Goal: Information Seeking & Learning: Learn about a topic

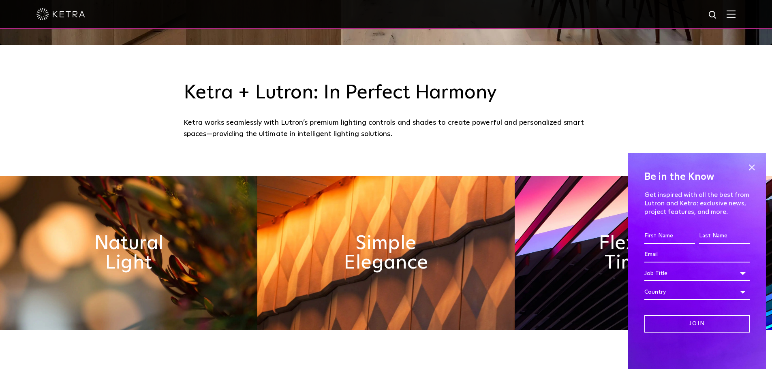
scroll to position [446, 0]
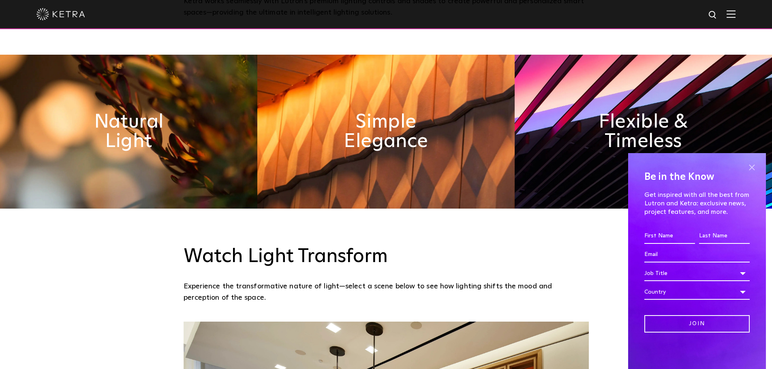
click at [749, 168] on span at bounding box center [751, 167] width 12 height 12
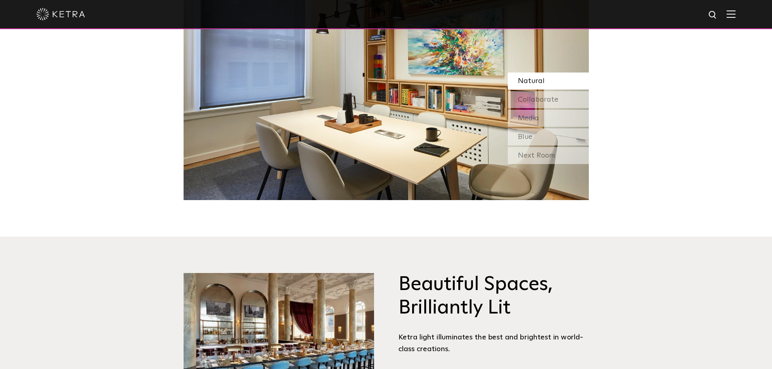
scroll to position [1013, 0]
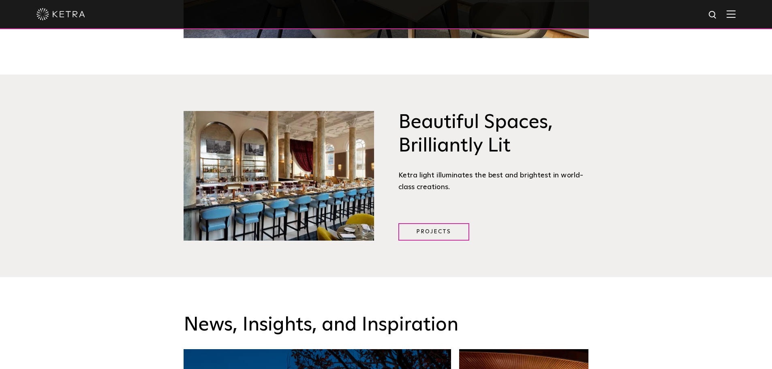
click at [716, 18] on img at bounding box center [713, 15] width 10 height 10
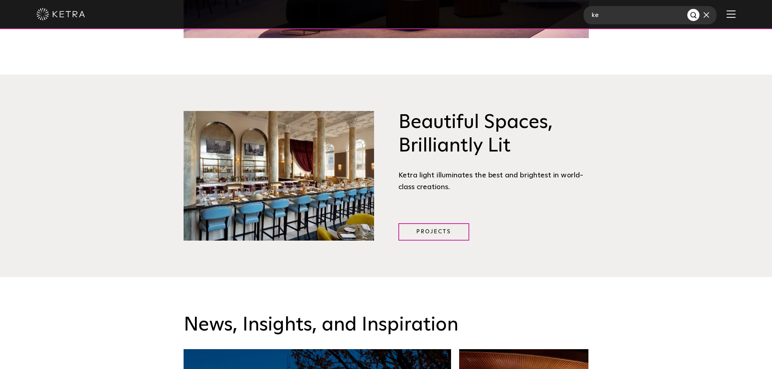
type input "k"
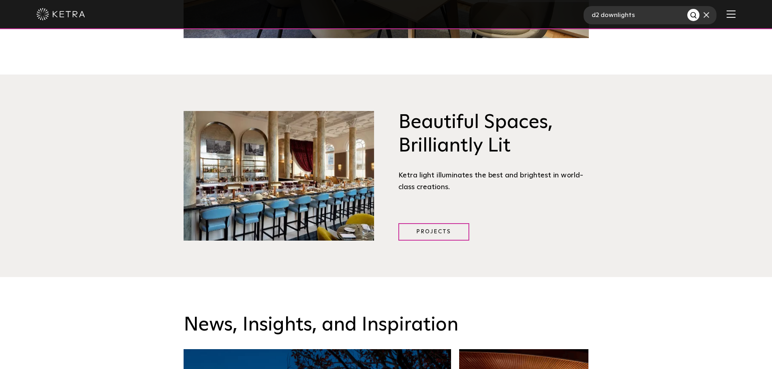
type input "d2 downlights"
click at [687, 9] on button "Search" at bounding box center [693, 15] width 12 height 12
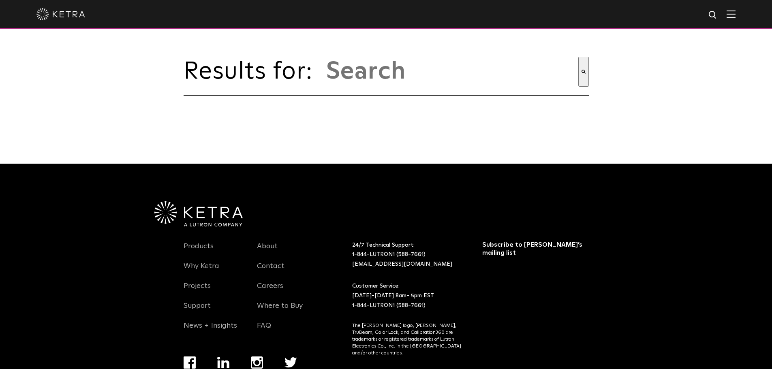
type input "d2 downlights"
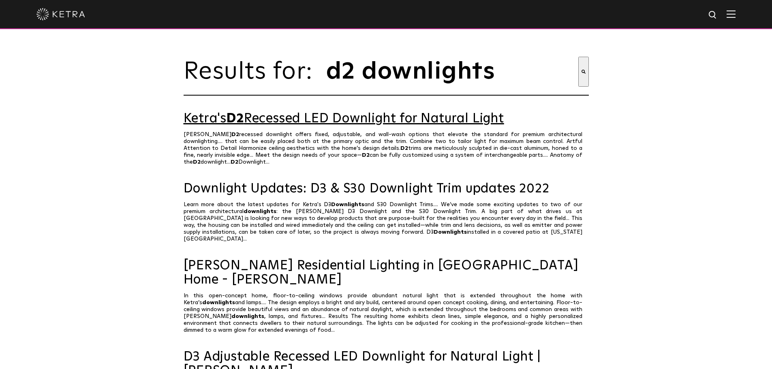
click at [358, 126] on link "Ketra's D2 Recessed LED Downlight for Natural Light" at bounding box center [385, 119] width 405 height 14
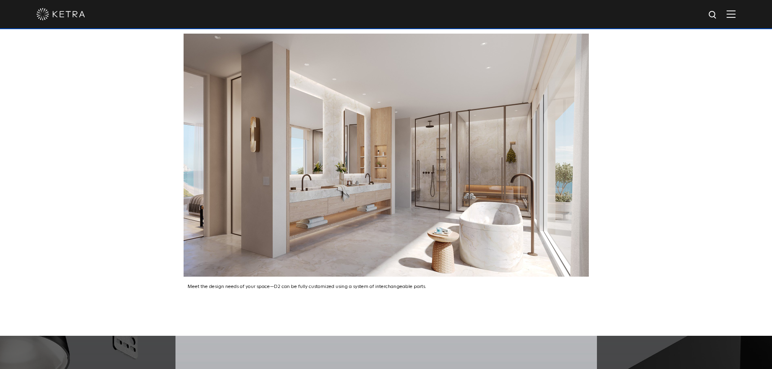
scroll to position [1053, 0]
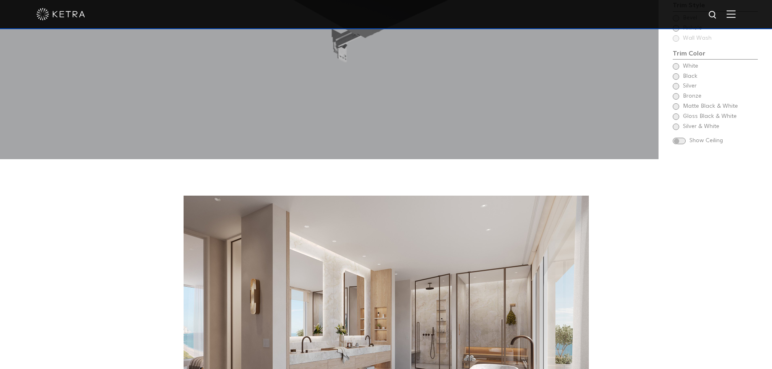
click at [674, 53] on div "Begin Choose Aperture Shape Fixed Downlight Choose Aperture Shape Adjustable Do…" at bounding box center [714, 6] width 85 height 281
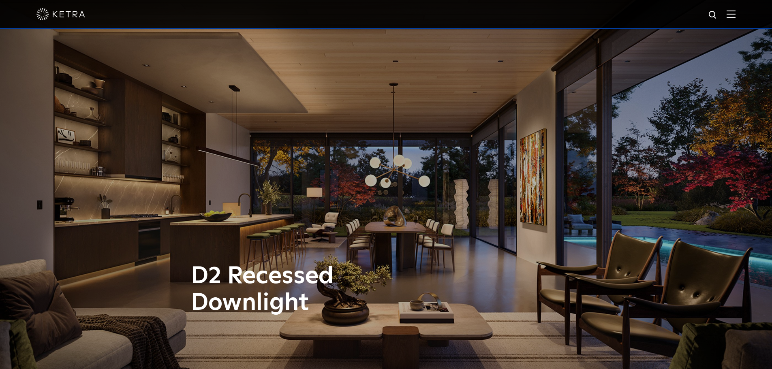
scroll to position [162, 0]
